Goal: Check status: Check status

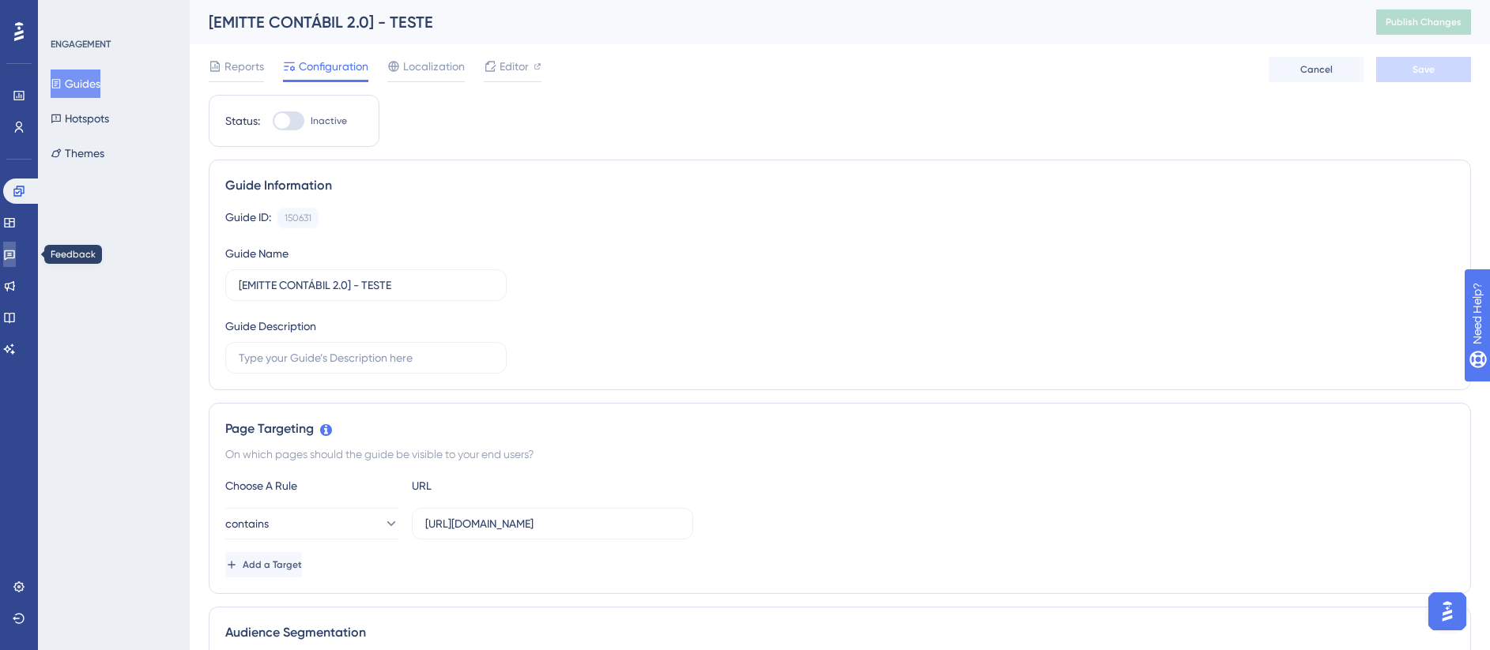
click at [16, 254] on link at bounding box center [9, 254] width 13 height 25
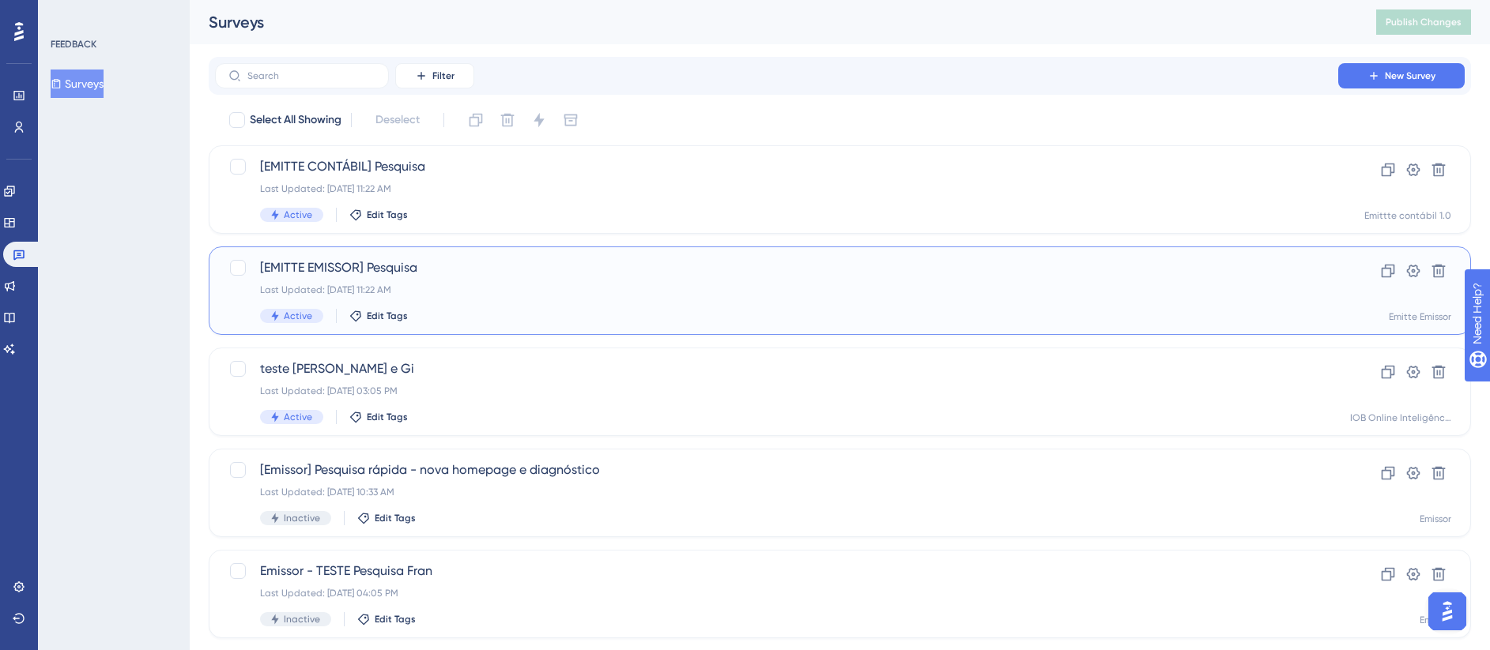
click at [494, 278] on div "[EMITTE EMISSOR] Pesquisa Last Updated: [DATE] 11:22 AM Active Edit Tags" at bounding box center [776, 290] width 1033 height 65
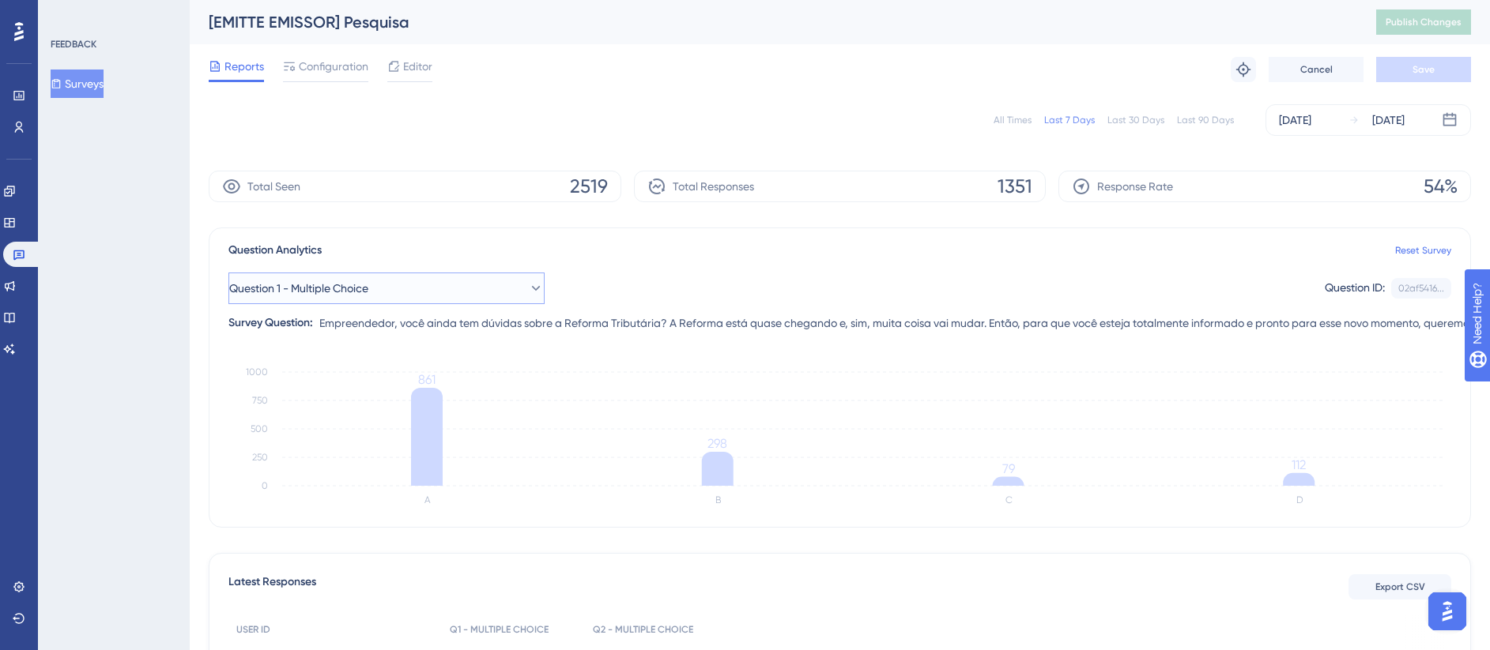
click at [528, 294] on icon at bounding box center [536, 289] width 16 height 16
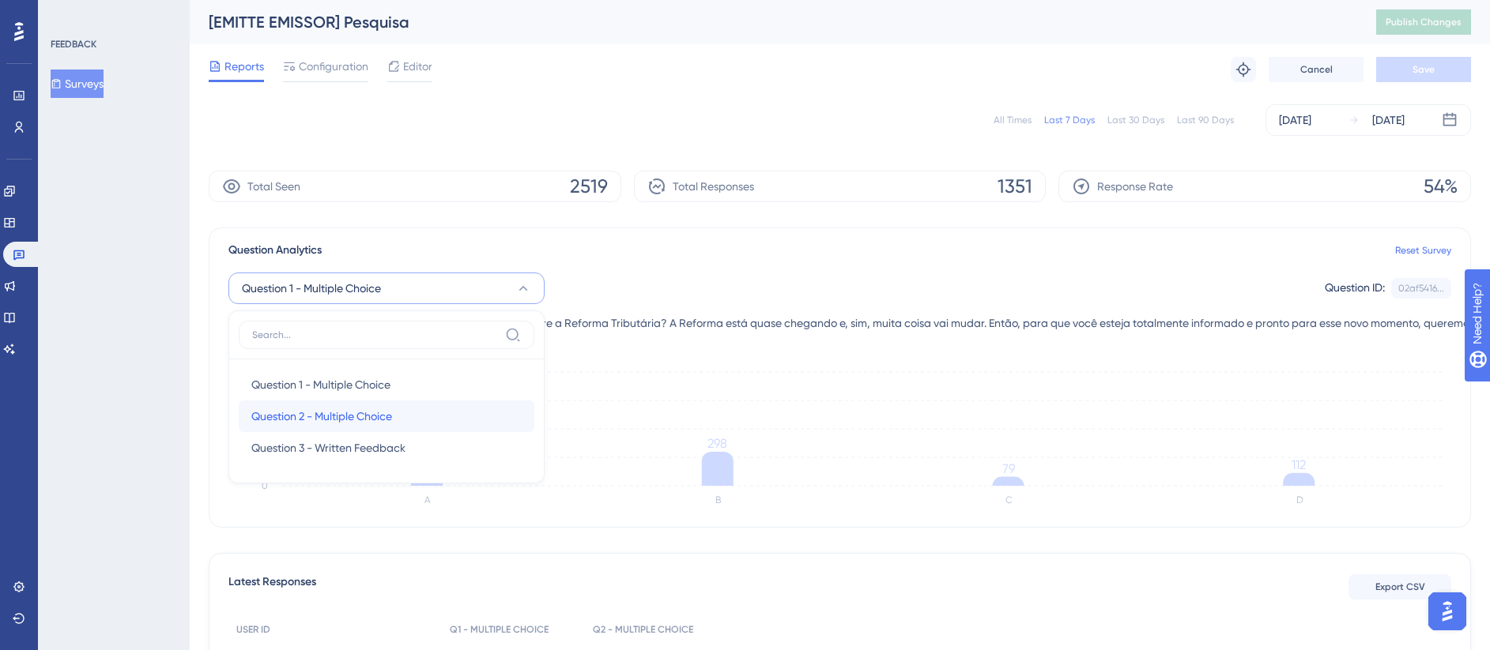
click at [455, 410] on div "Question 2 - Multiple Choice Question 2 - Multiple Choice" at bounding box center [386, 417] width 270 height 32
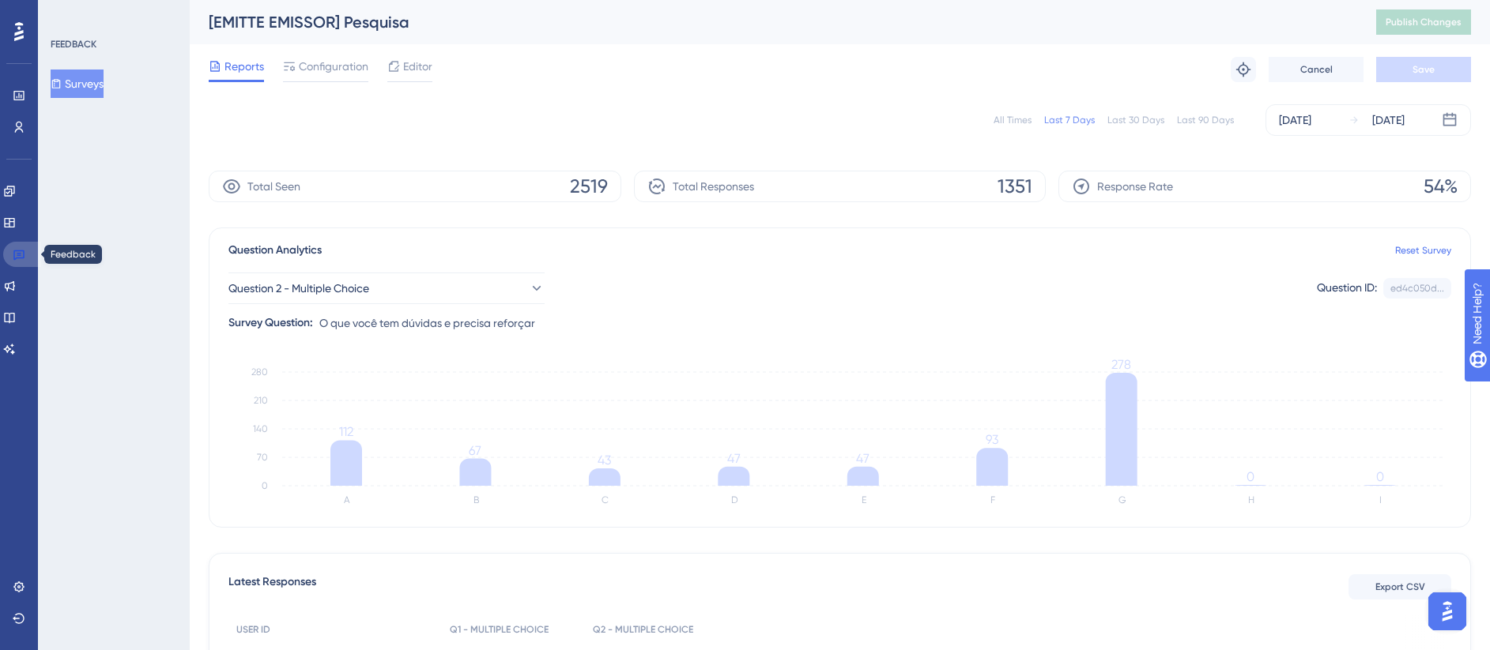
click at [10, 246] on link at bounding box center [22, 254] width 38 height 25
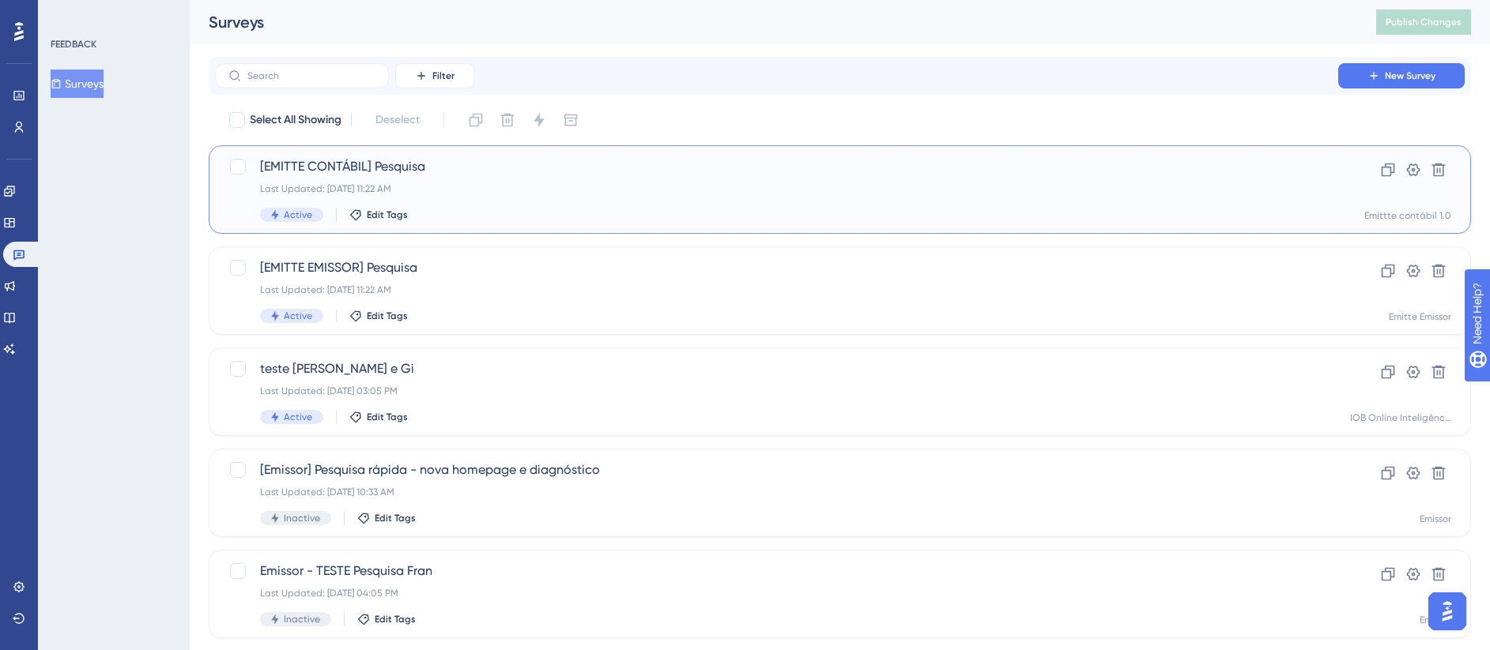
click at [544, 189] on div "Last Updated: [DATE] 11:22 AM" at bounding box center [776, 189] width 1033 height 13
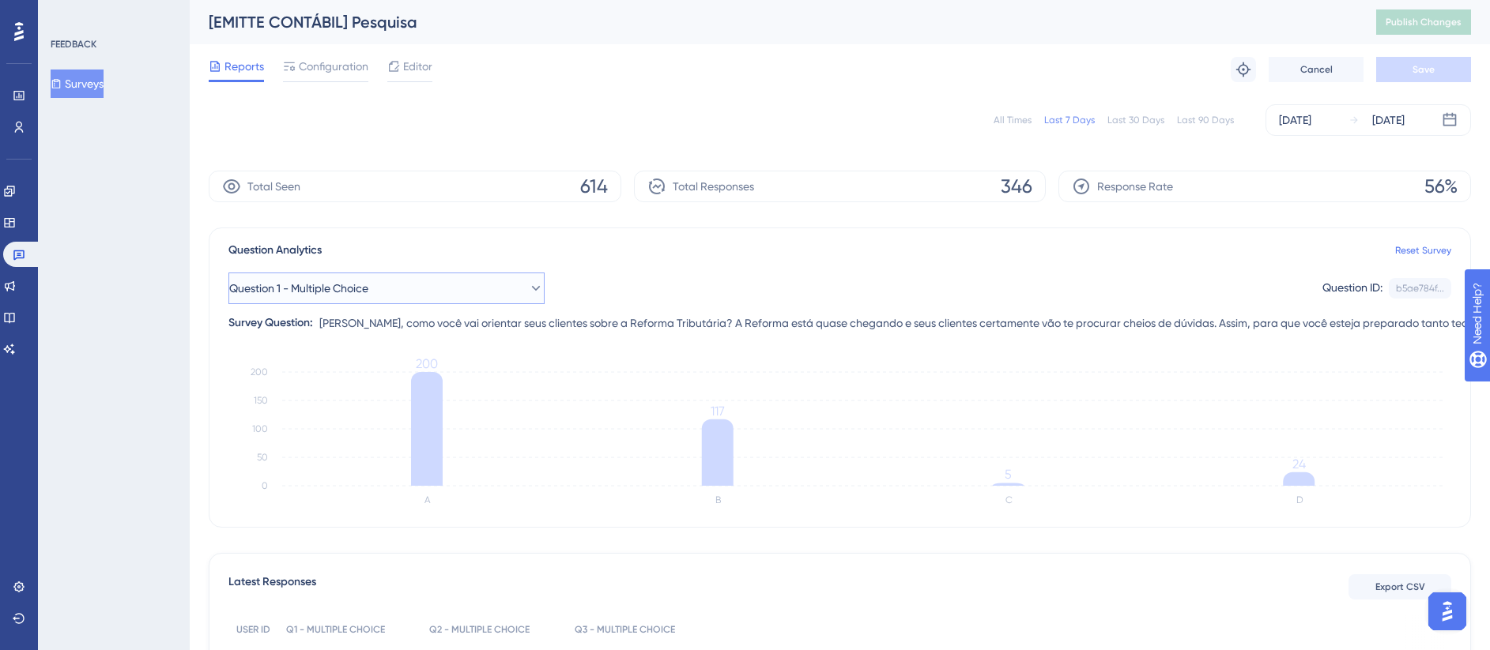
click at [436, 286] on button "Question 1 - Multiple Choice" at bounding box center [386, 289] width 316 height 32
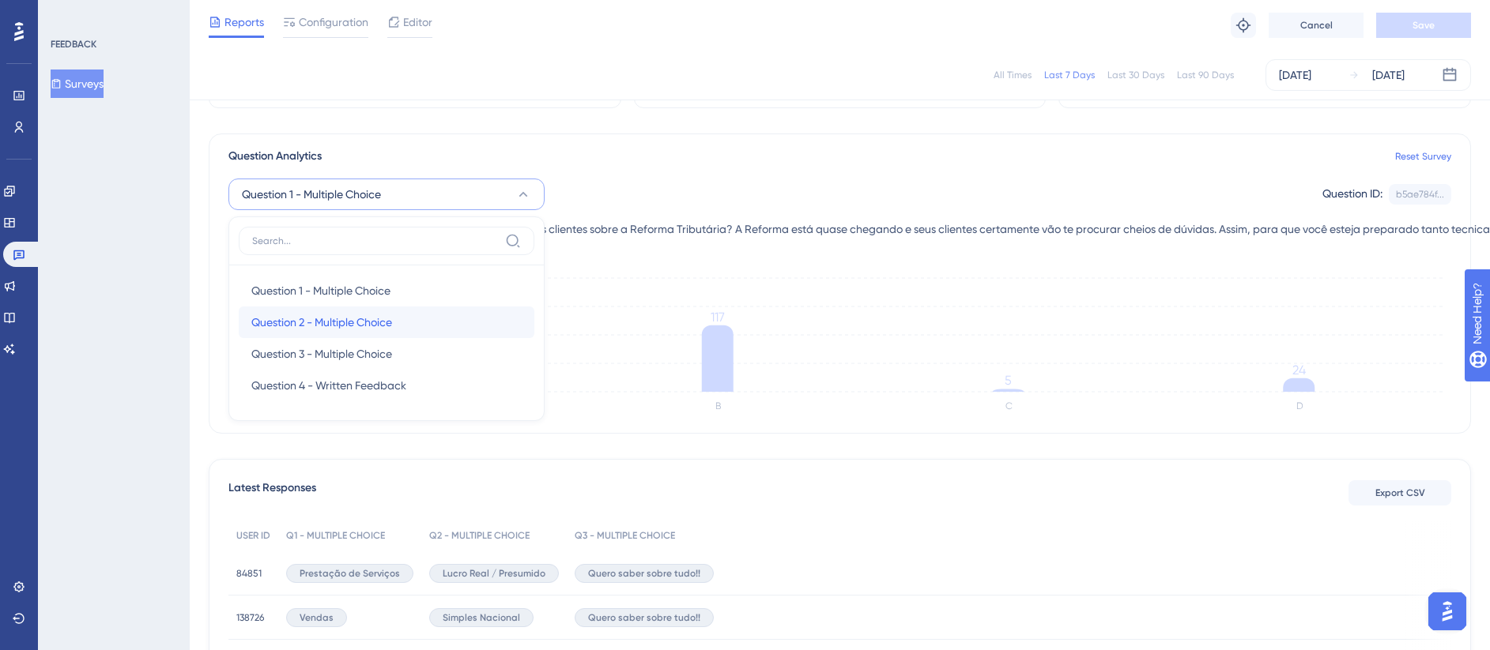
click at [409, 315] on div "Question 2 - Multiple Choice Question 2 - Multiple Choice" at bounding box center [386, 323] width 270 height 32
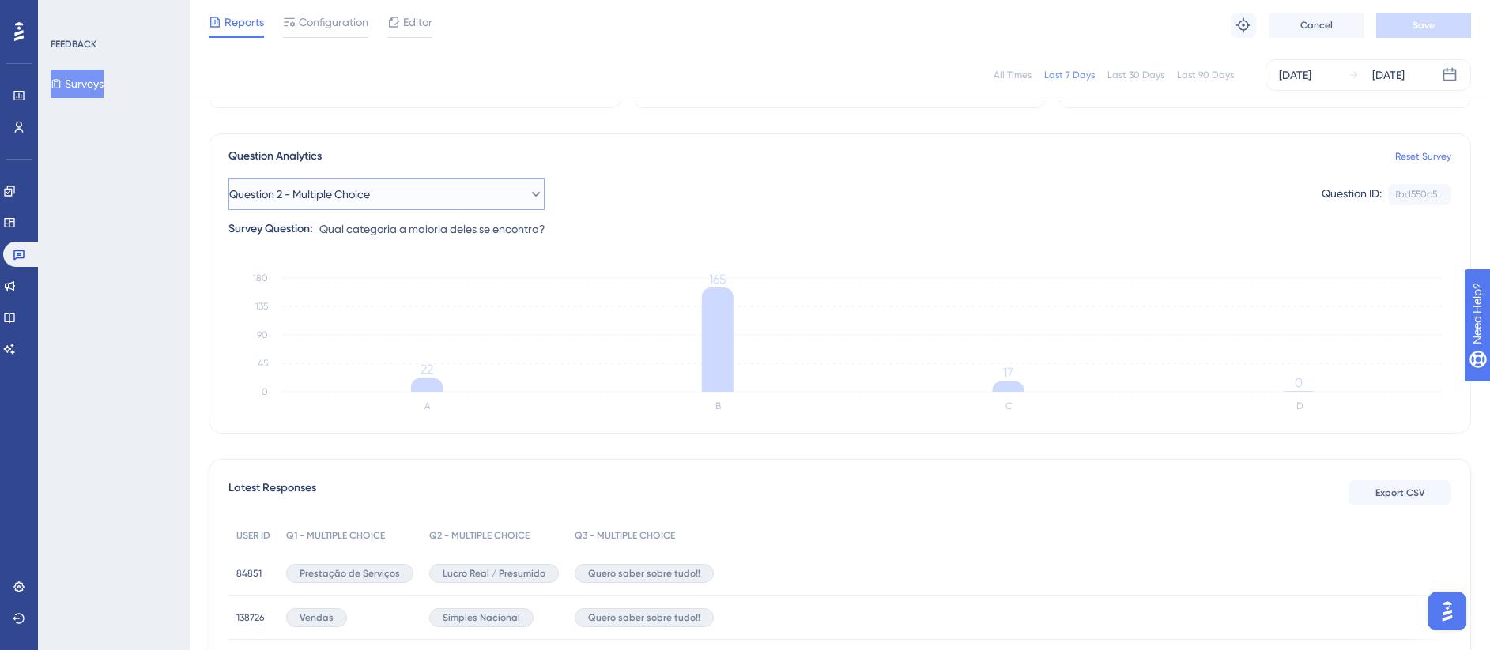
click at [397, 202] on button "Question 2 - Multiple Choice" at bounding box center [386, 195] width 316 height 32
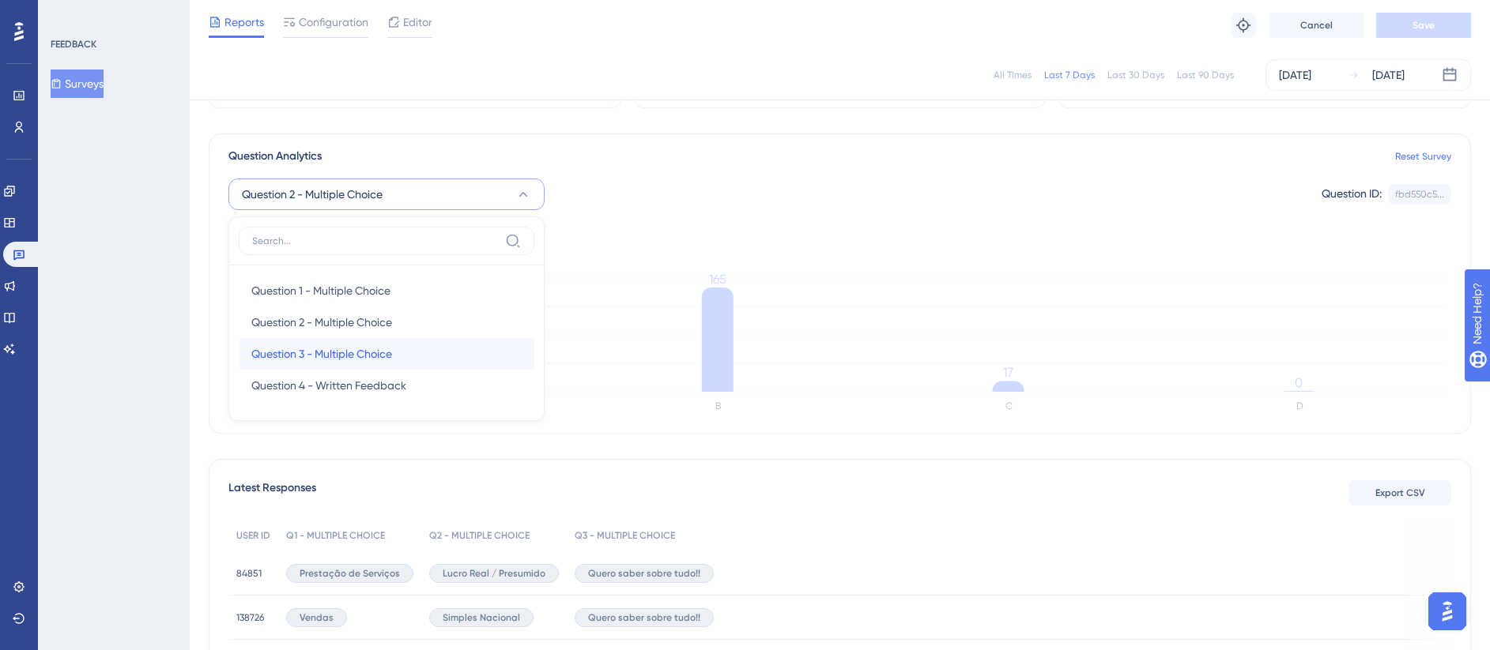
click at [420, 358] on div "Question 3 - Multiple Choice Question 3 - Multiple Choice" at bounding box center [386, 354] width 270 height 32
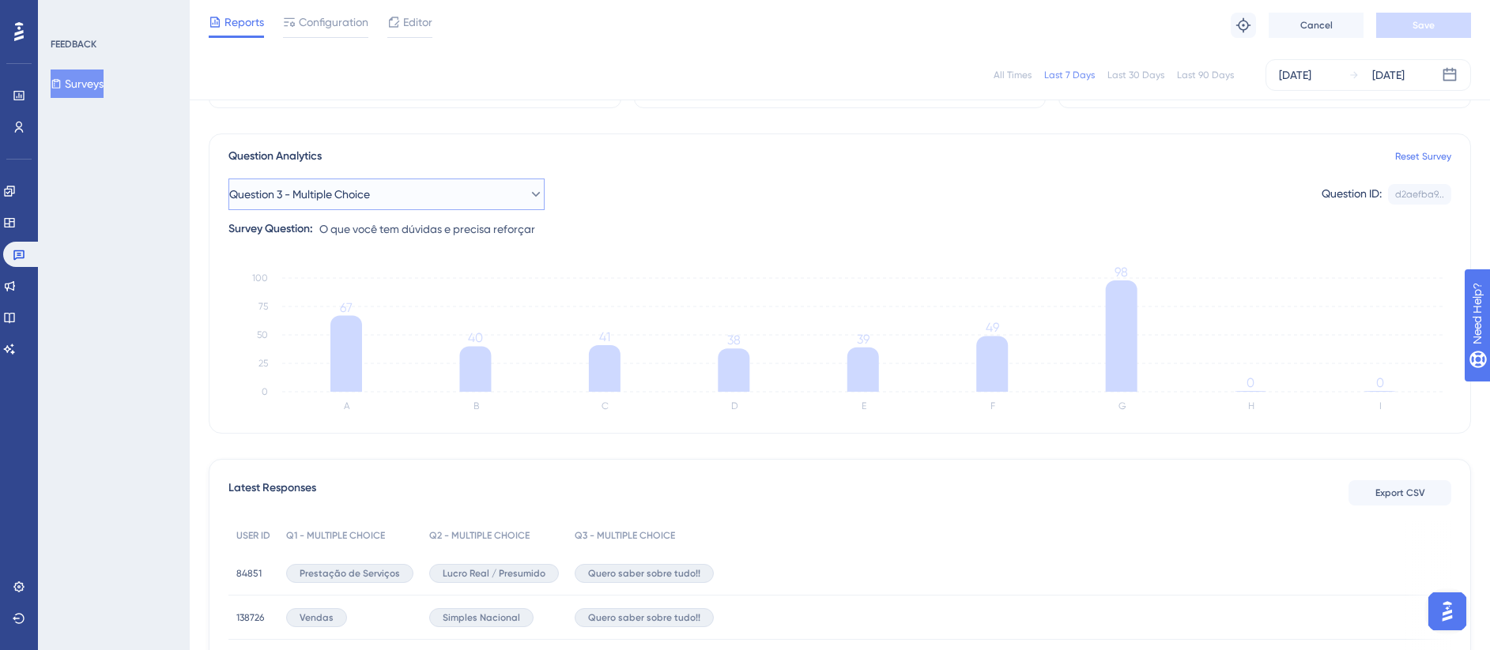
drag, startPoint x: 362, startPoint y: 197, endPoint x: 341, endPoint y: 202, distance: 21.3
click at [341, 202] on span "Question 3 - Multiple Choice" at bounding box center [299, 194] width 141 height 19
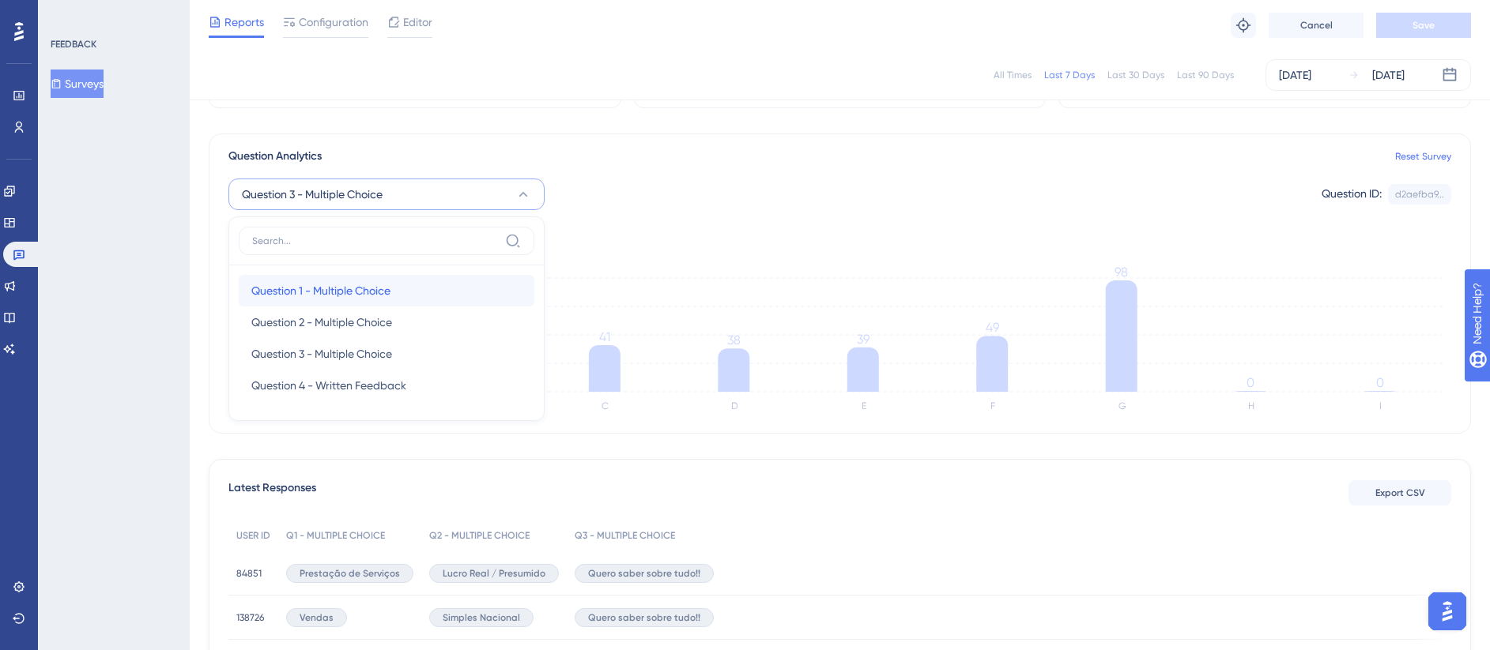
click at [341, 292] on span "Question 1 - Multiple Choice" at bounding box center [320, 290] width 139 height 19
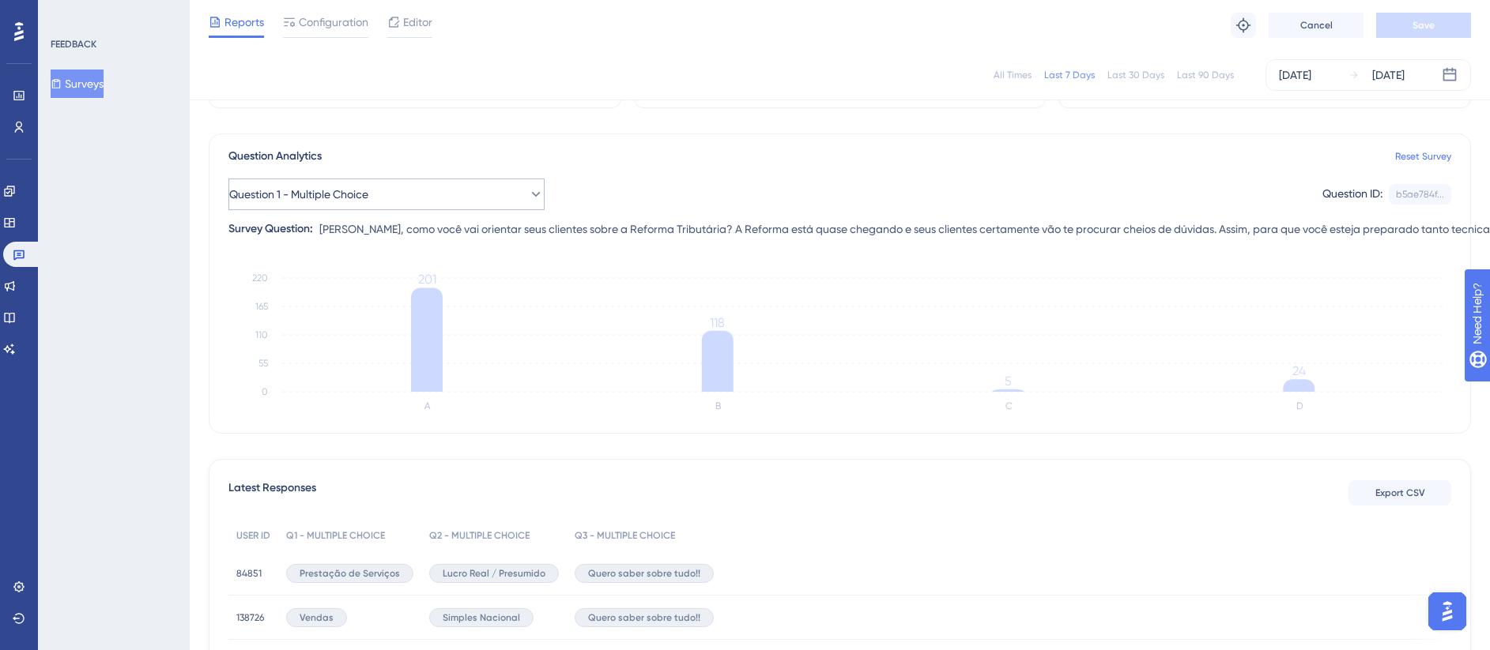
drag, startPoint x: 461, startPoint y: 174, endPoint x: 522, endPoint y: 205, distance: 68.2
click at [522, 205] on div "Question 1 - Multiple Choice Question ID: b5ae784f... Copy Survey Question: [PE…" at bounding box center [839, 202] width 1222 height 73
click at [522, 205] on button "Question 1 - Multiple Choice" at bounding box center [386, 195] width 316 height 32
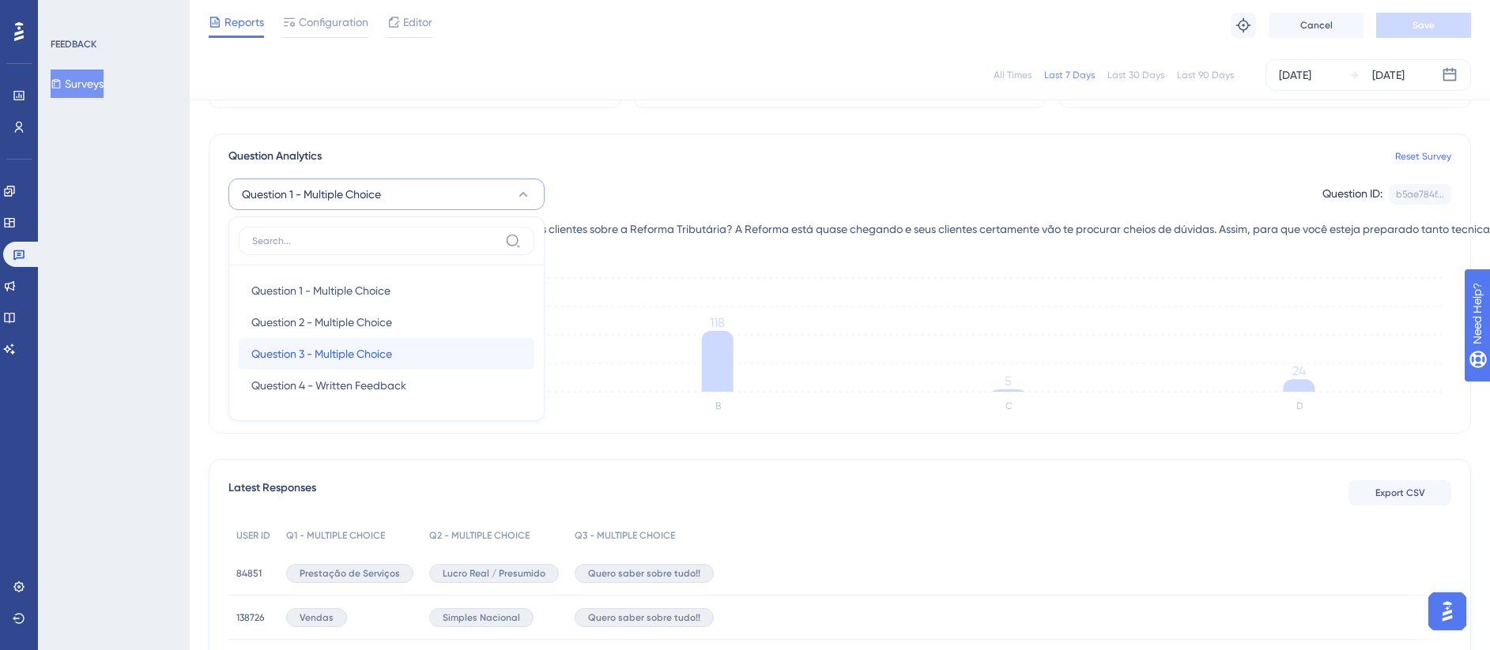
click at [336, 367] on div "Question 3 - Multiple Choice Question 3 - Multiple Choice" at bounding box center [386, 354] width 270 height 32
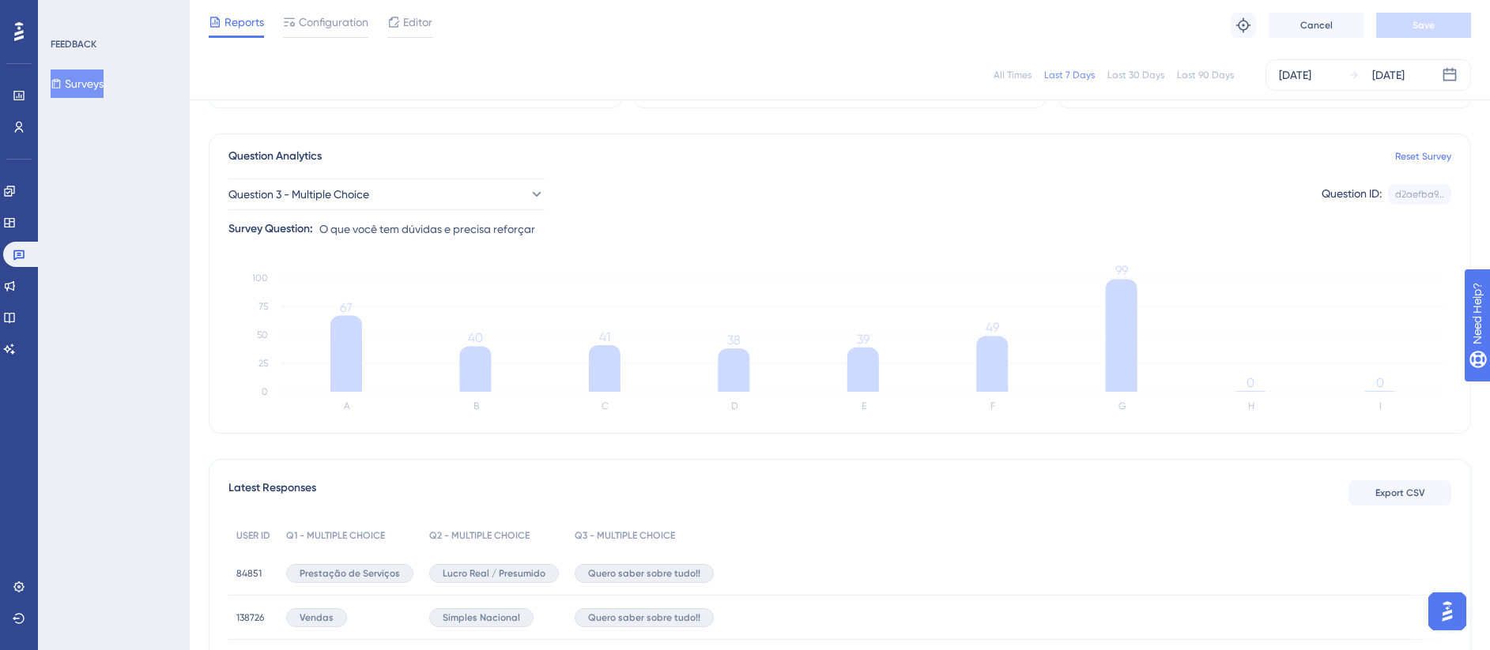
scroll to position [0, 0]
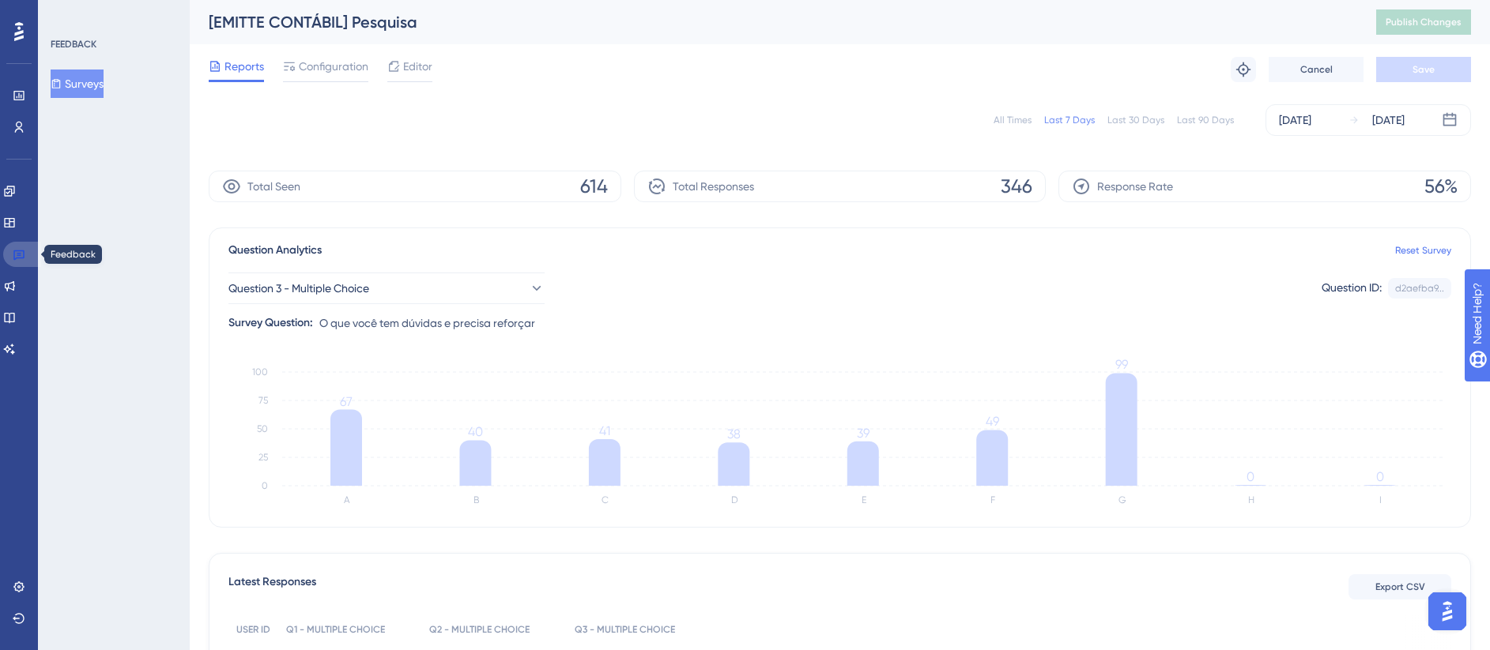
click at [35, 247] on link at bounding box center [22, 254] width 38 height 25
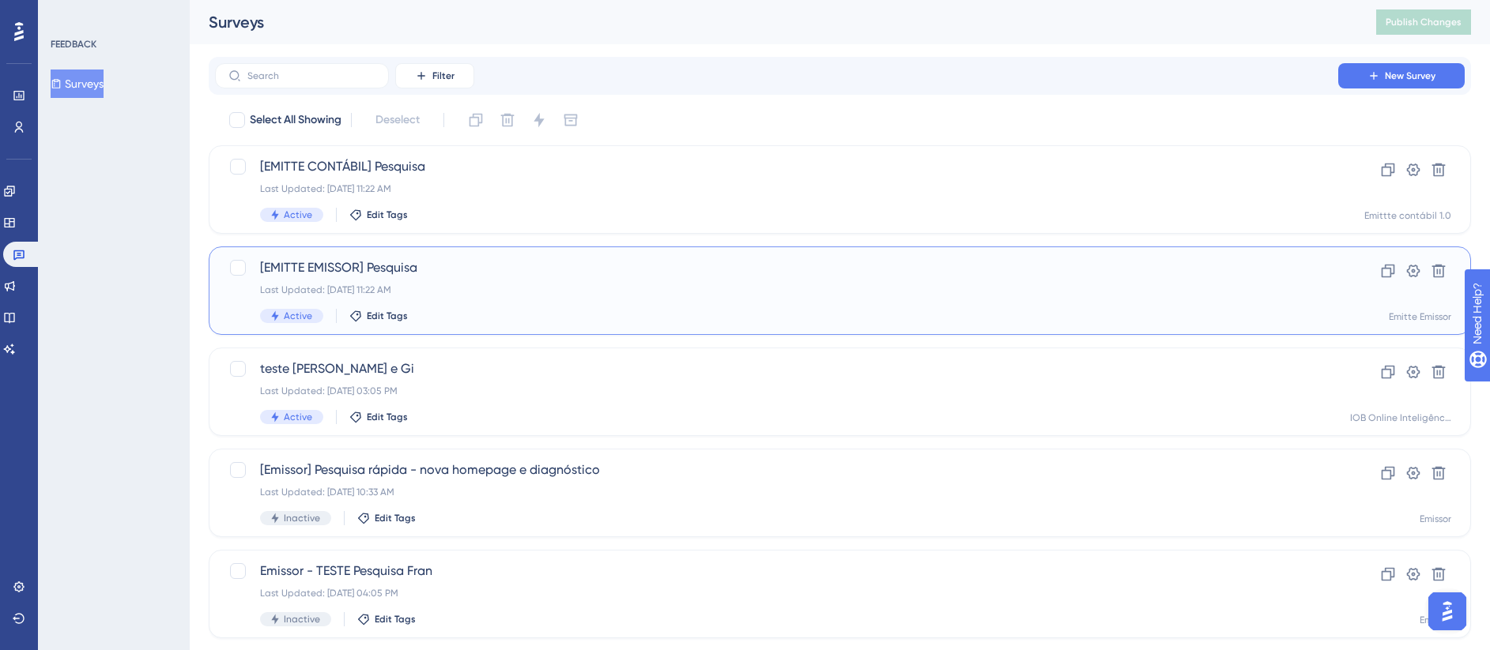
click at [551, 280] on div "[EMITTE EMISSOR] Pesquisa Last Updated: [DATE] 11:22 AM Active Edit Tags" at bounding box center [776, 290] width 1033 height 65
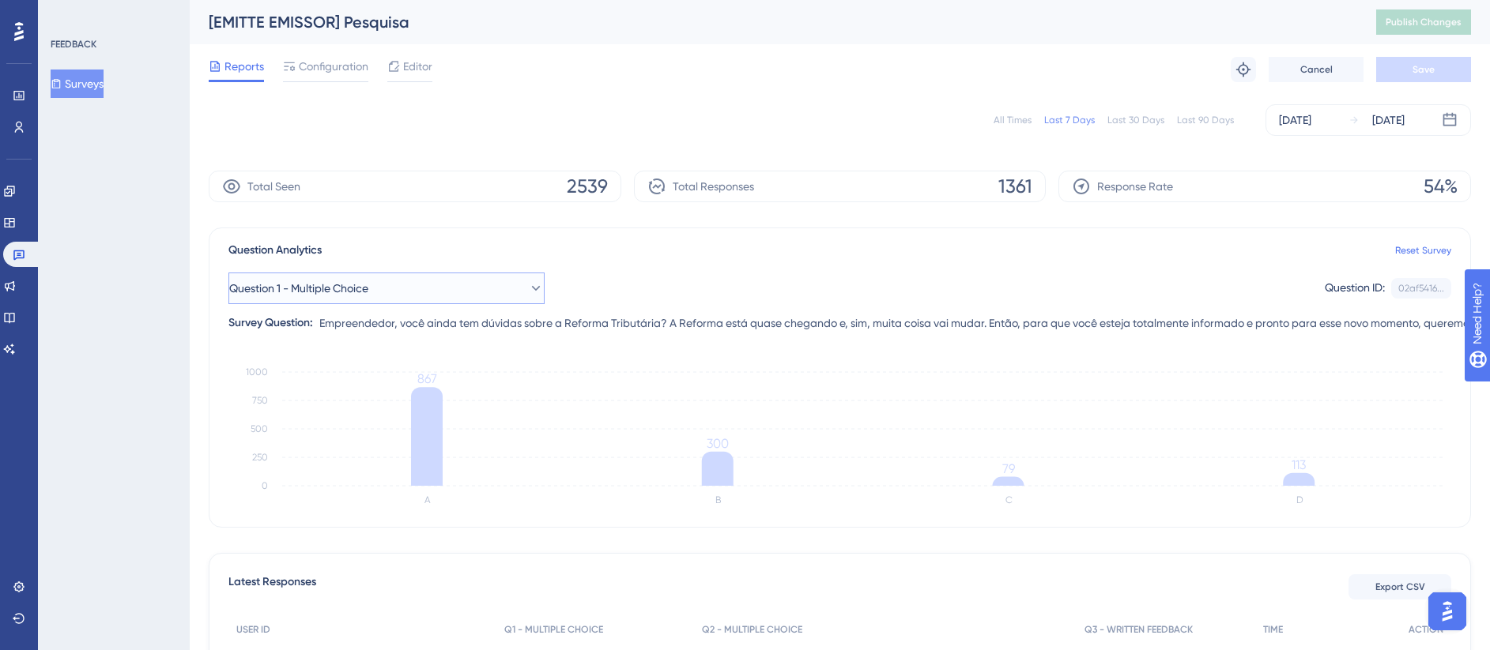
click at [528, 292] on icon at bounding box center [536, 289] width 16 height 16
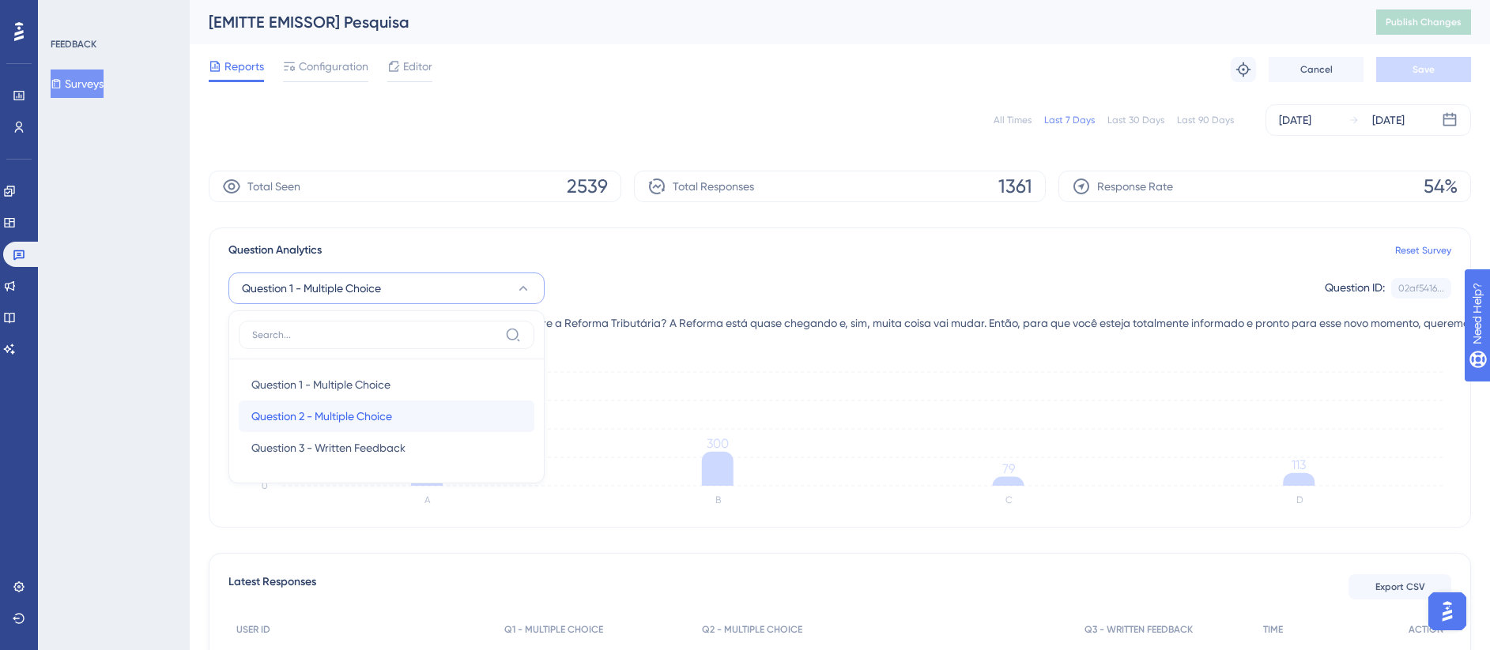
click at [418, 408] on div "Question 2 - Multiple Choice Question 2 - Multiple Choice" at bounding box center [386, 417] width 270 height 32
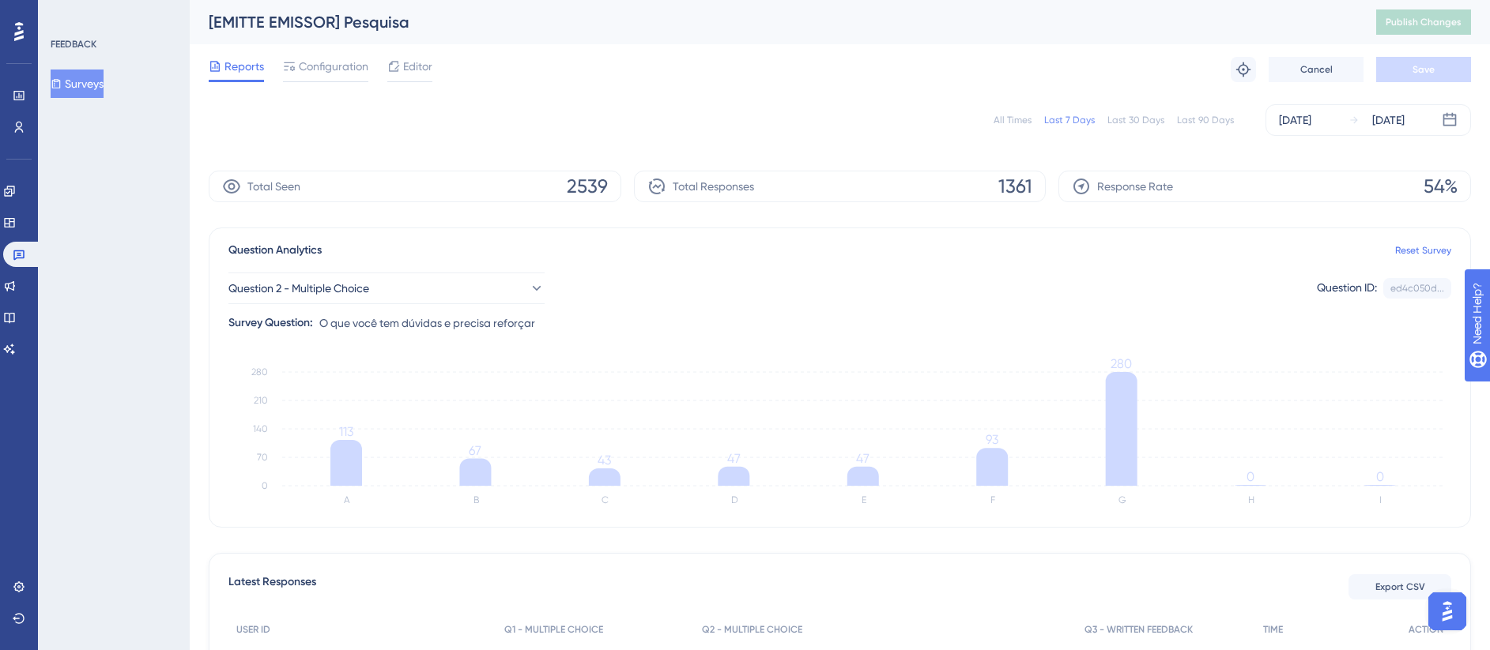
click at [696, 50] on div "Reports Configuration Editor Troubleshoot Cancel Save" at bounding box center [840, 69] width 1262 height 51
click at [605, 41] on div "[EMITTE EMISSOR] Pesquisa Publish Changes" at bounding box center [840, 22] width 1300 height 44
